Goal: Register for event/course

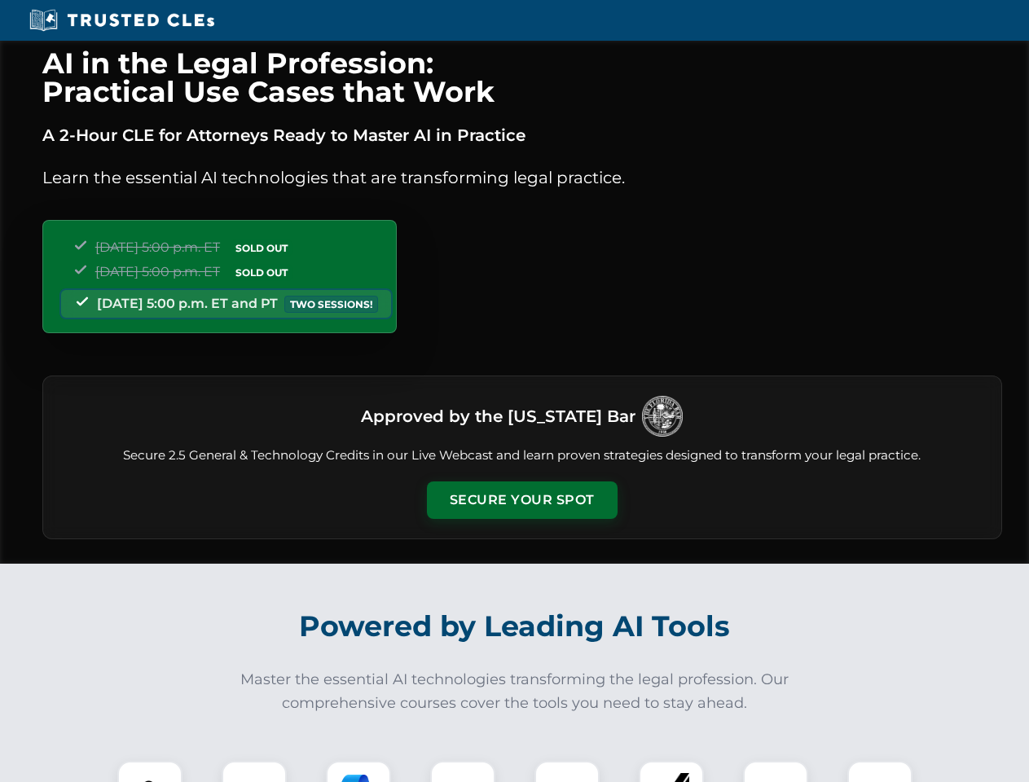
click at [521, 500] on button "Secure Your Spot" at bounding box center [522, 499] width 191 height 37
click at [150, 771] on img at bounding box center [149, 793] width 47 height 47
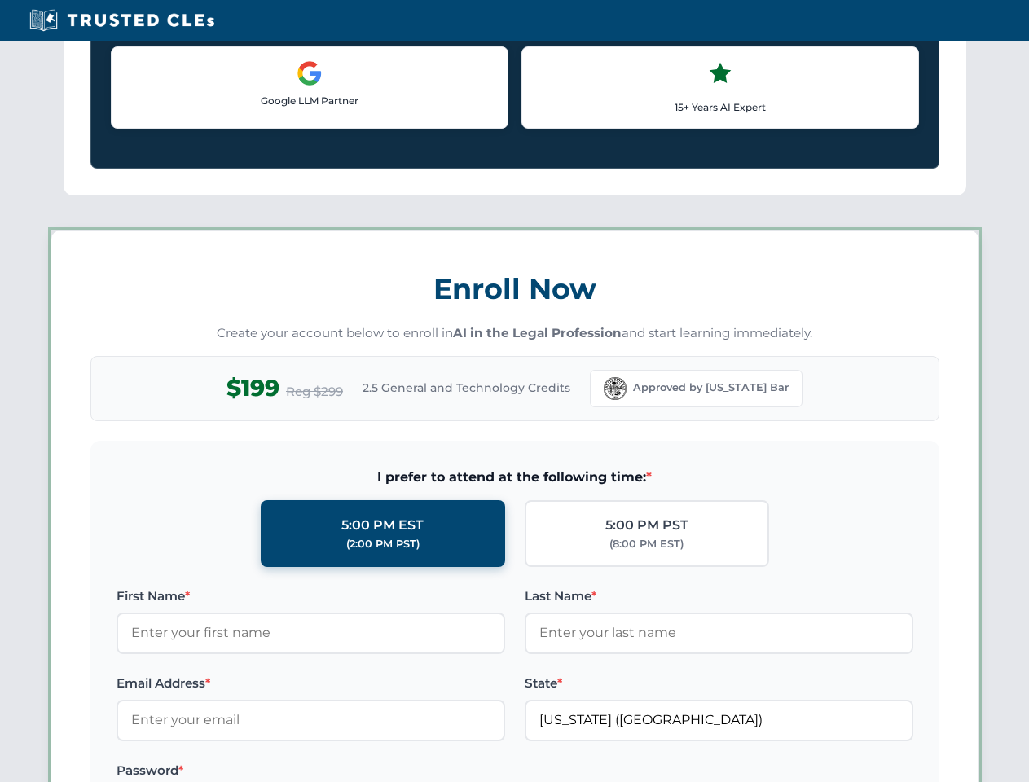
click at [358, 771] on label "Password *" at bounding box center [310, 771] width 389 height 20
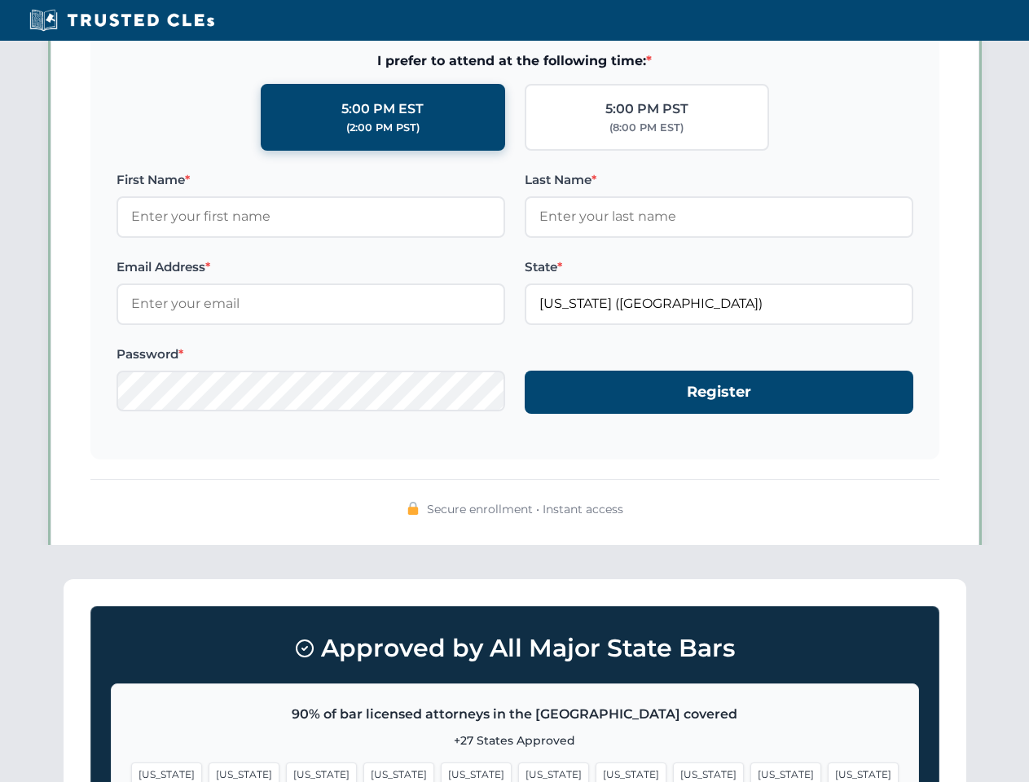
click at [750, 771] on span "[US_STATE]" at bounding box center [785, 774] width 71 height 24
